Goal: Information Seeking & Learning: Check status

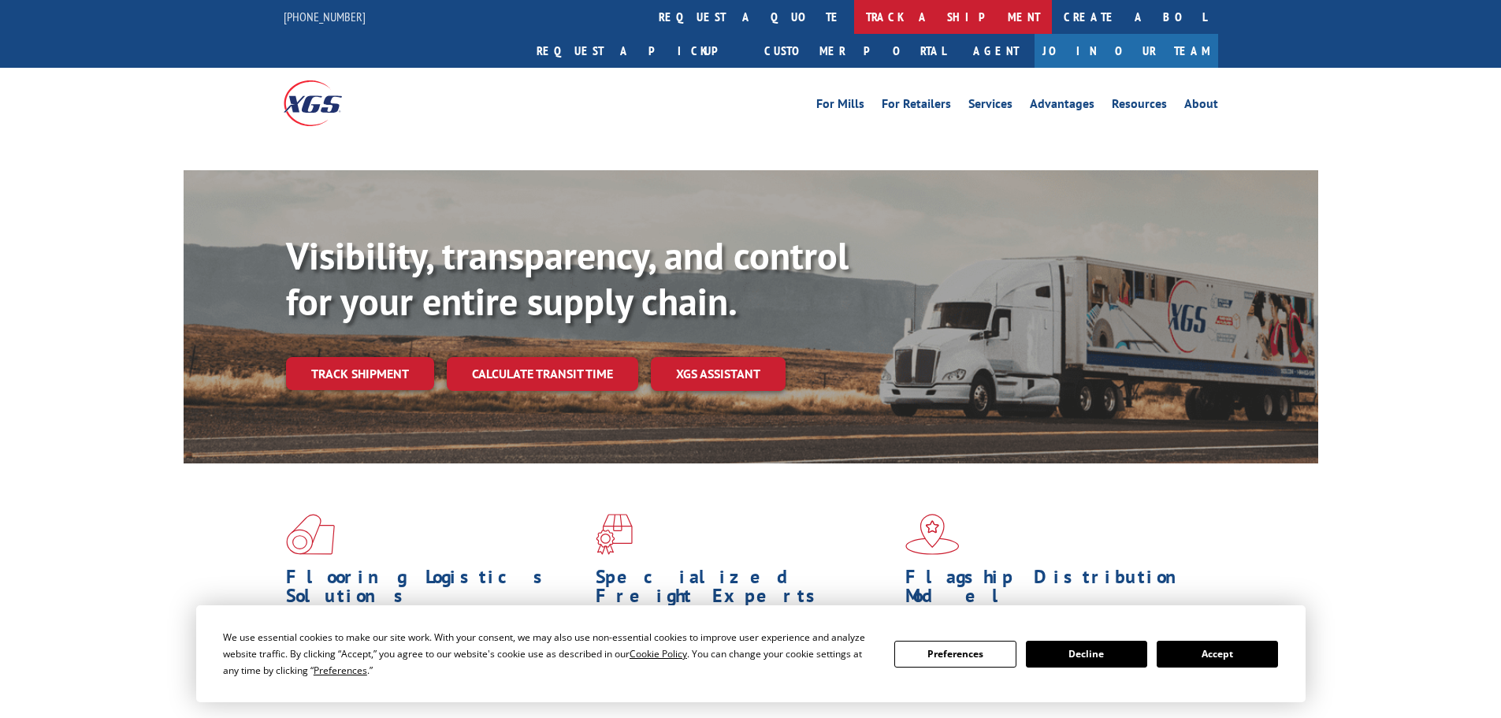
click at [854, 13] on link "track a shipment" at bounding box center [953, 17] width 198 height 34
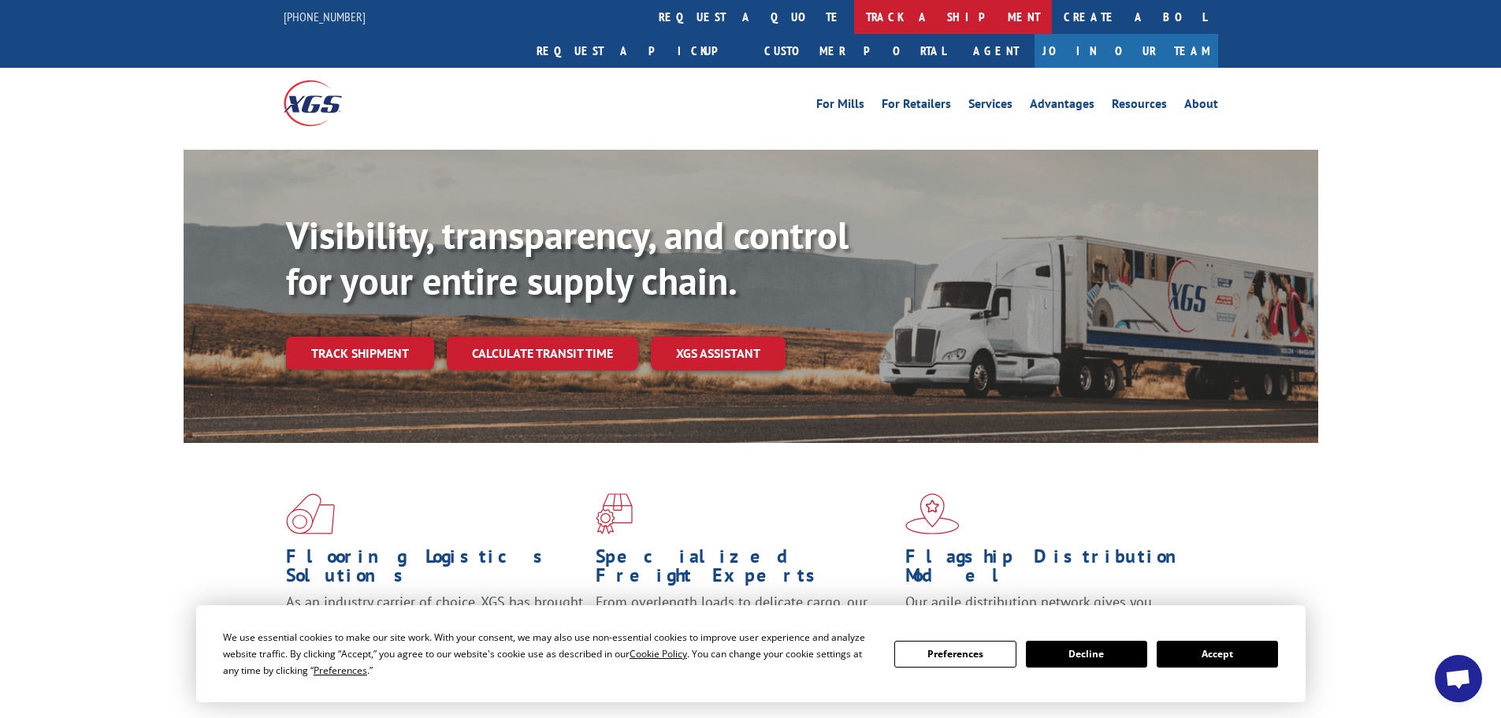
click at [854, 22] on link "track a shipment" at bounding box center [953, 17] width 198 height 34
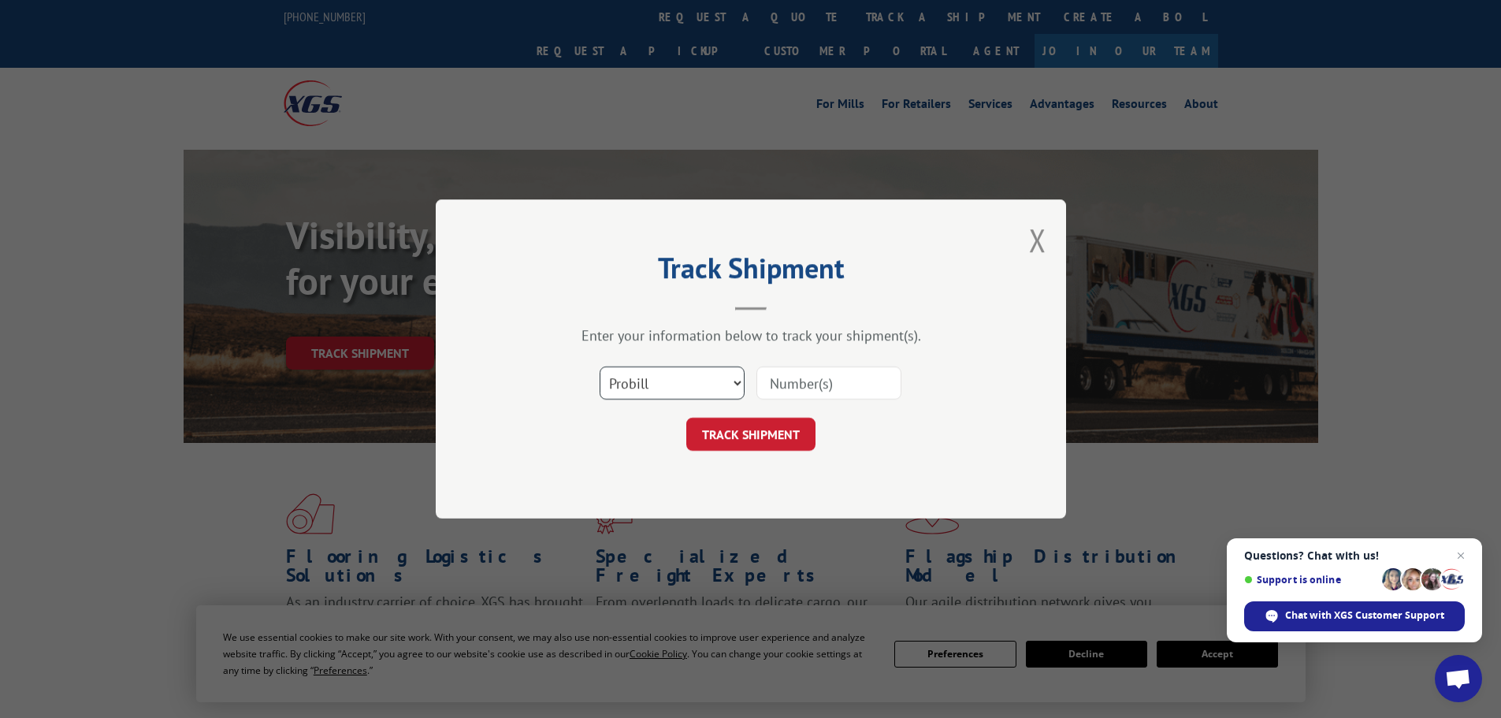
click at [615, 380] on select "Select category... Probill BOL PO" at bounding box center [672, 382] width 145 height 33
select select "bol"
click at [600, 366] on select "Select category... Probill BOL PO" at bounding box center [672, 382] width 145 height 33
click at [808, 380] on input at bounding box center [828, 382] width 145 height 33
paste input "7053172"
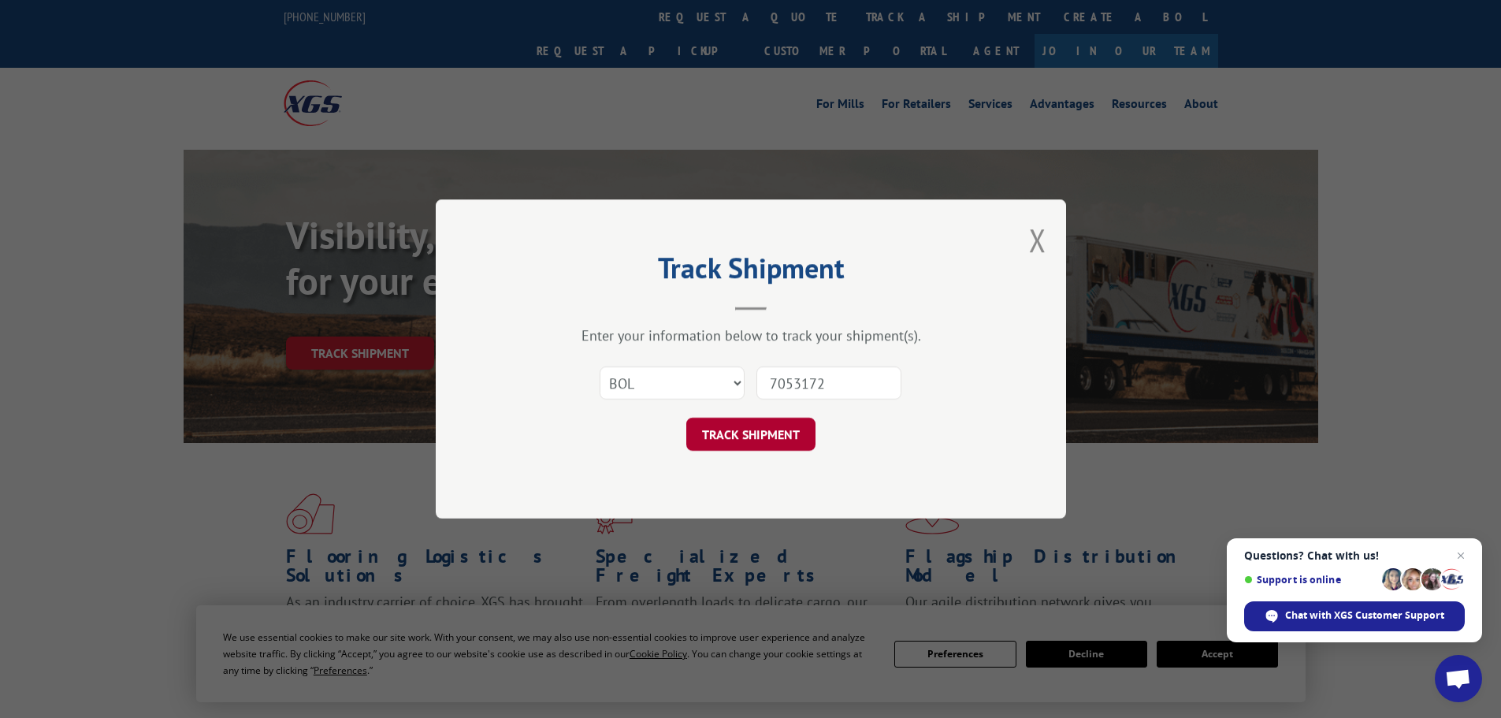
type input "7053172"
click at [771, 426] on button "TRACK SHIPMENT" at bounding box center [750, 434] width 129 height 33
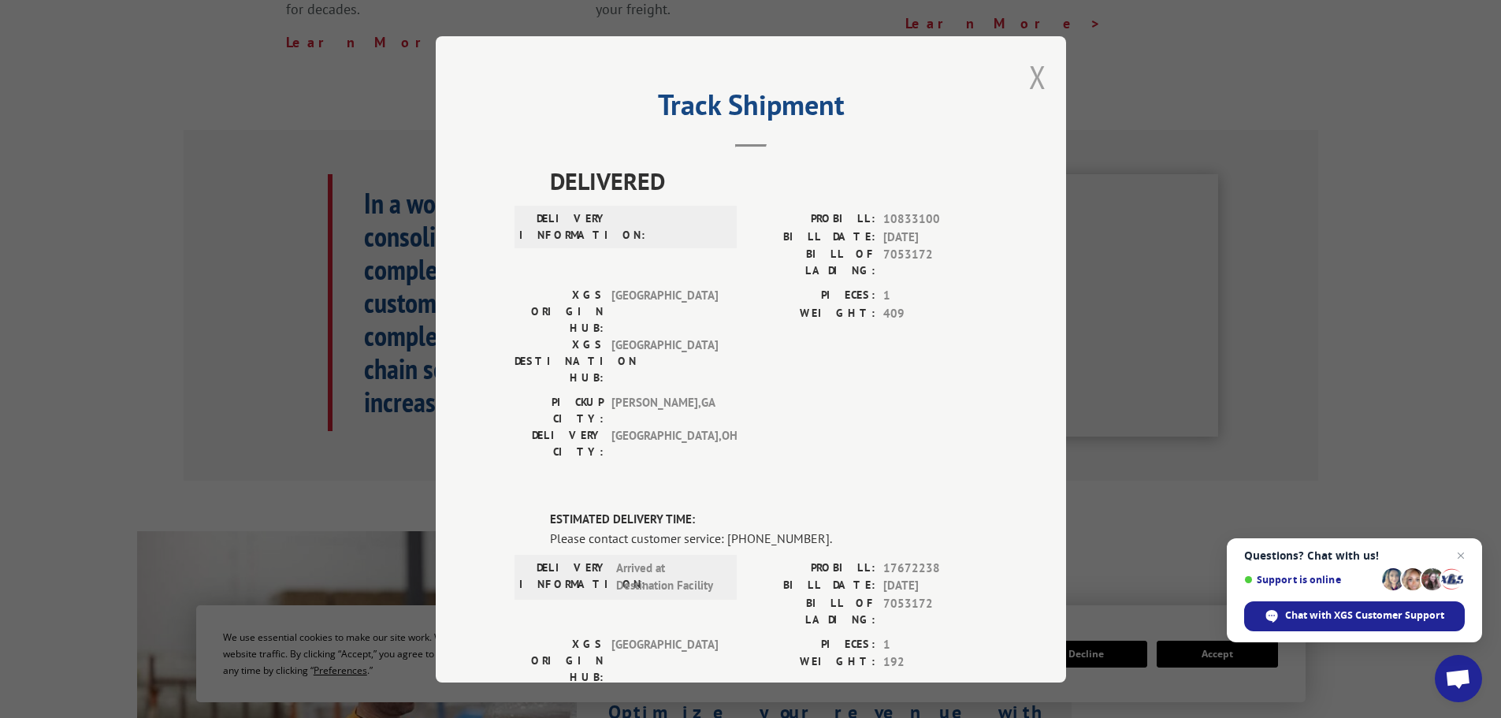
click at [1031, 80] on button "Close modal" at bounding box center [1037, 77] width 17 height 42
